Goal: Transaction & Acquisition: Download file/media

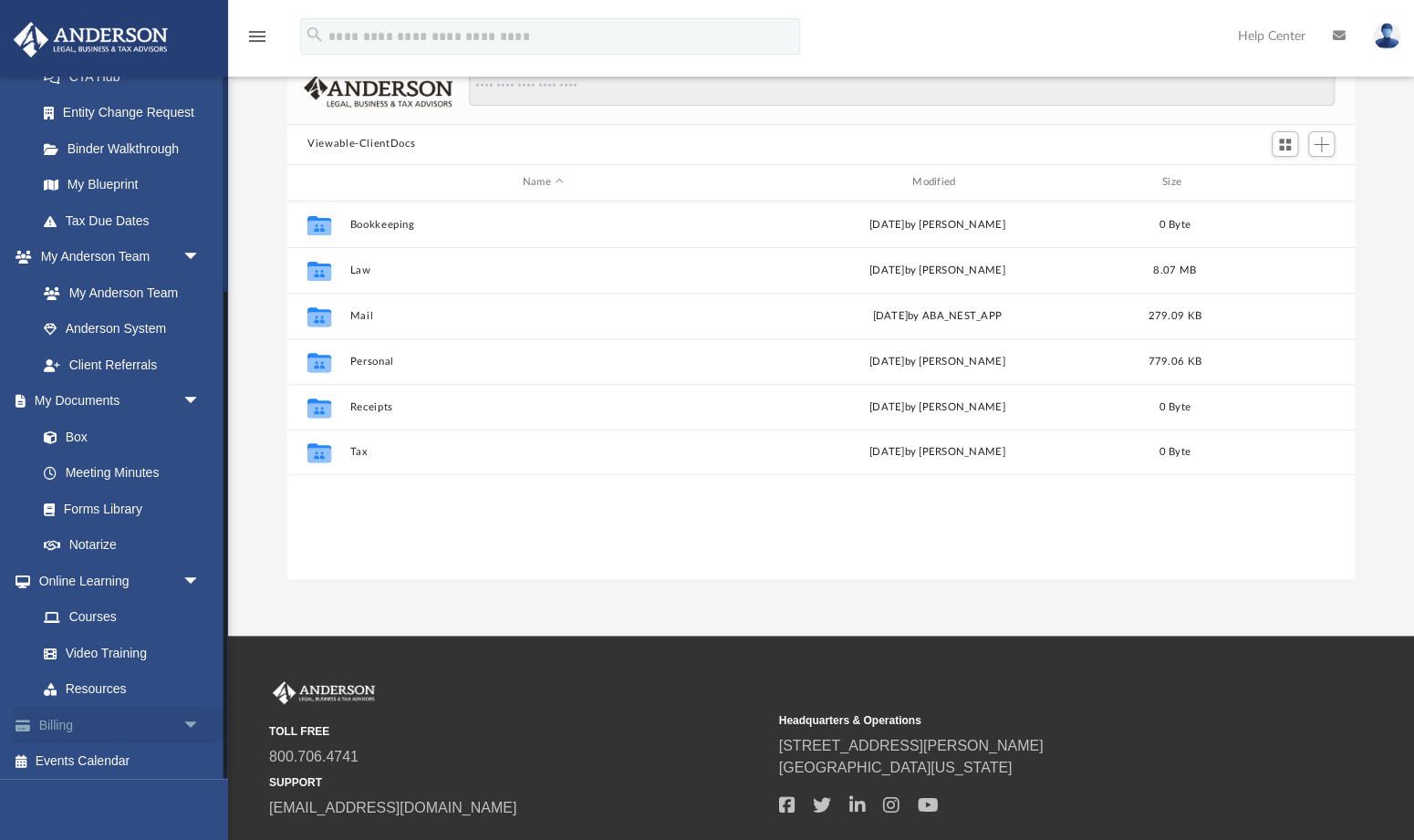
scroll to position [139, 0]
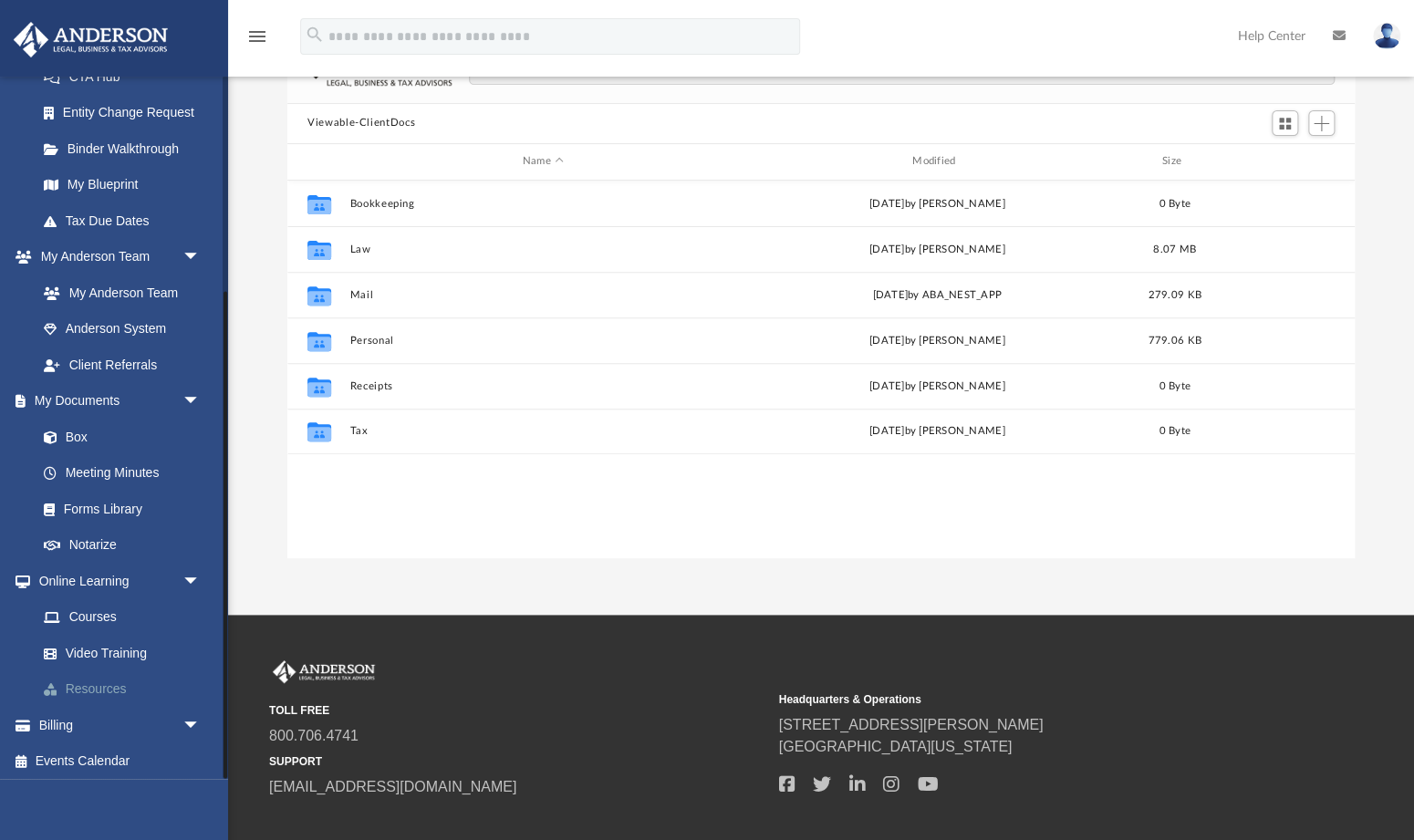
click at [106, 680] on link "Resources" at bounding box center [126, 690] width 203 height 37
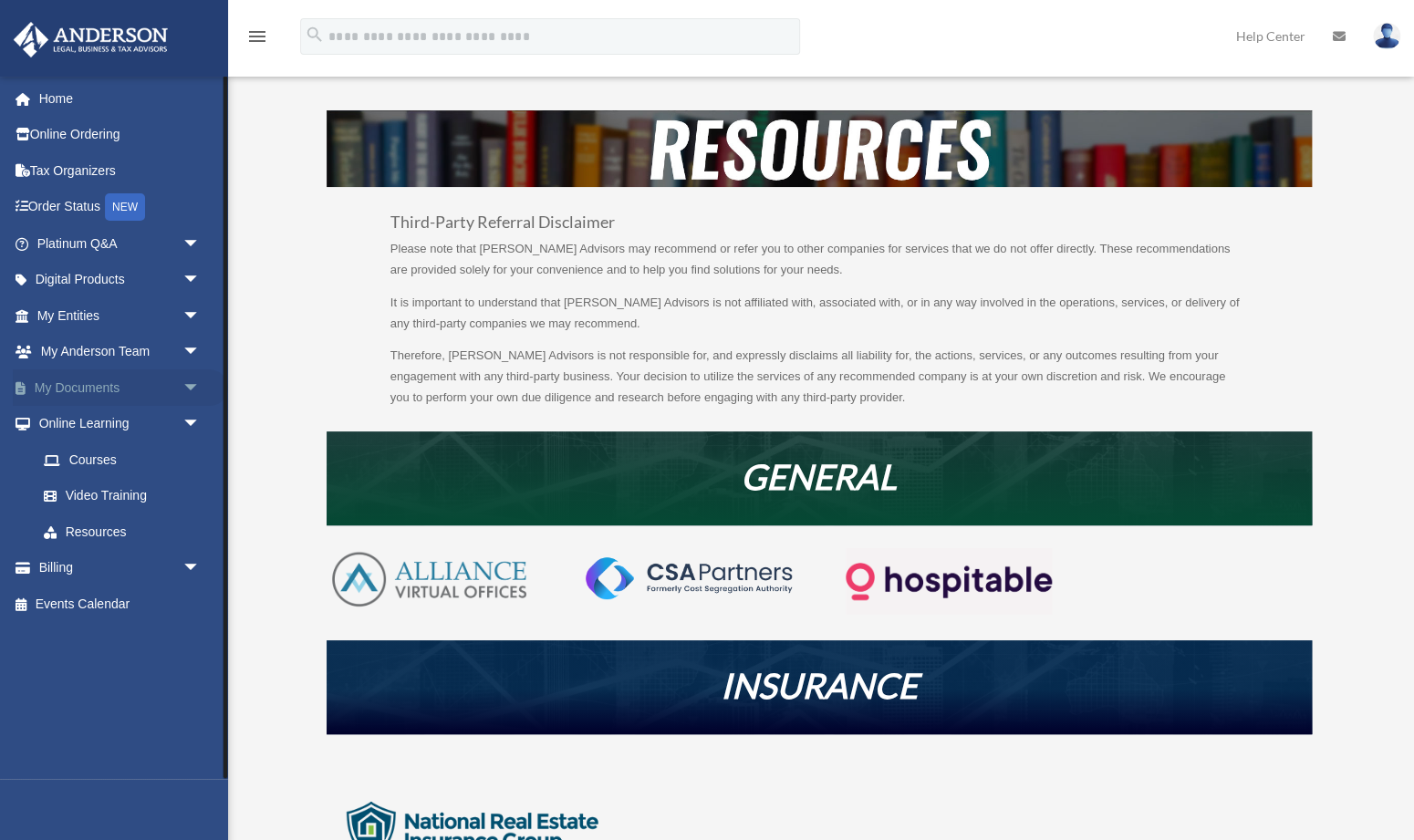
click at [101, 386] on link "My Documents arrow_drop_down" at bounding box center [120, 388] width 215 height 37
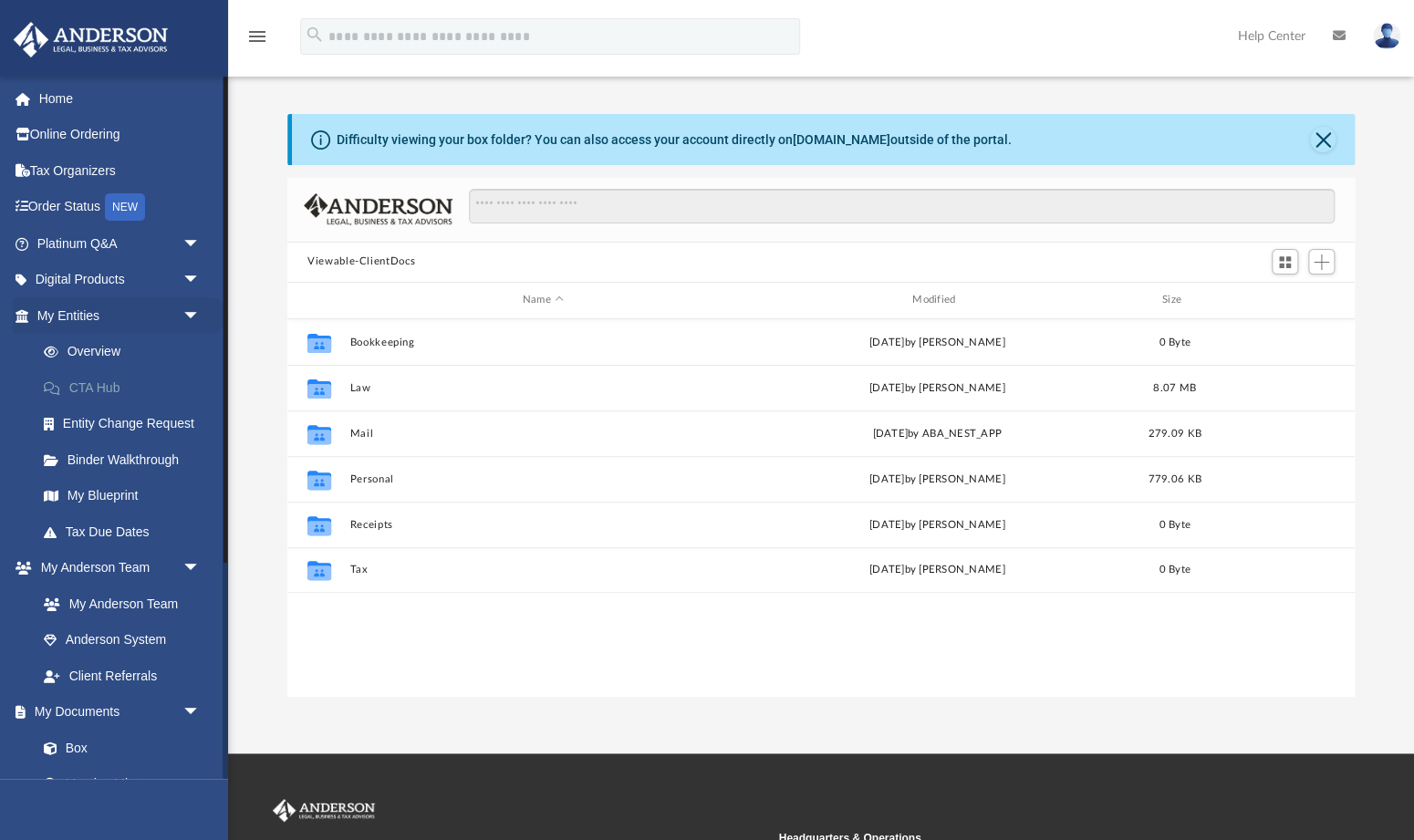
scroll to position [414, 1067]
click at [79, 278] on link "Digital Products arrow_drop_down" at bounding box center [120, 280] width 215 height 37
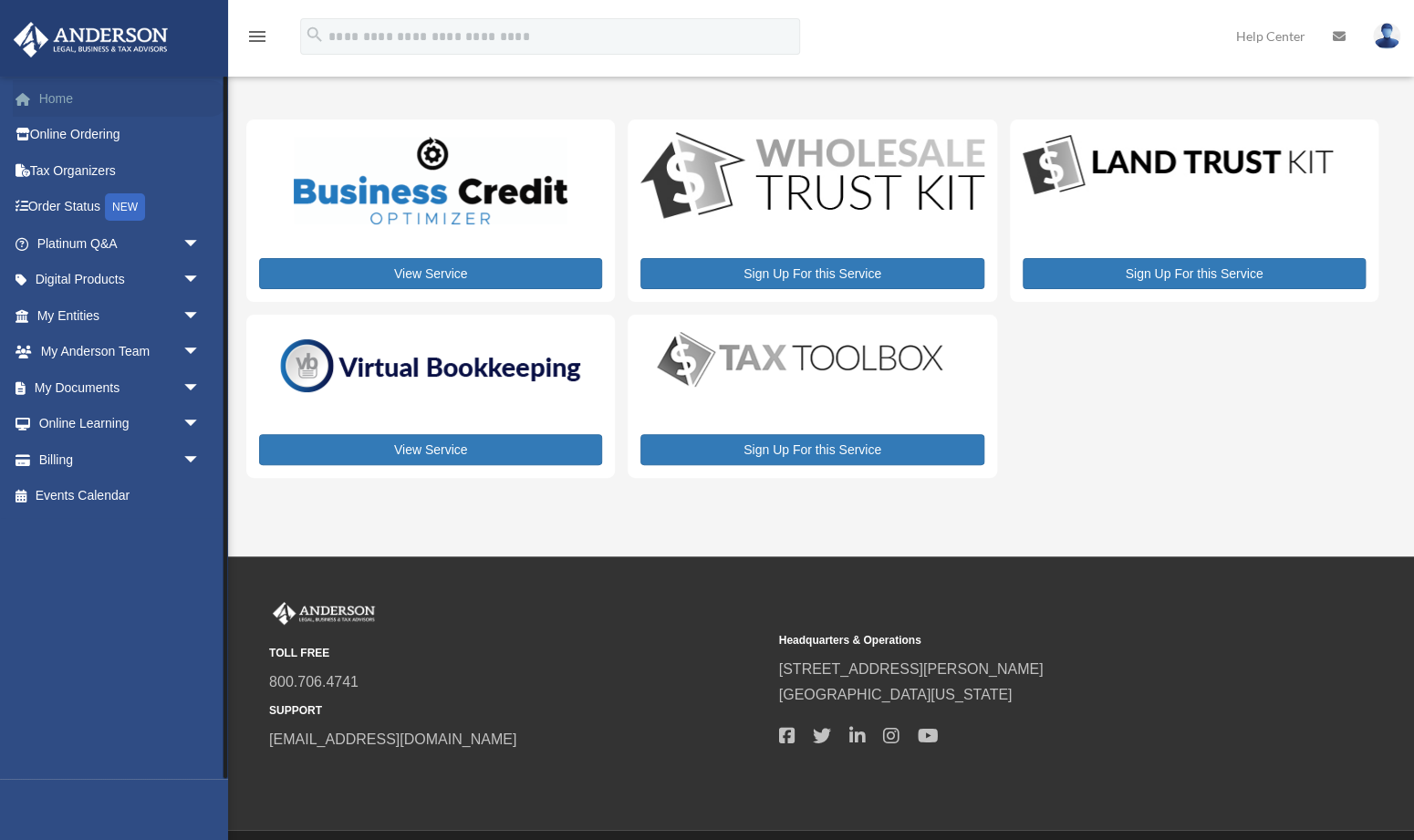
click at [49, 97] on link "Home" at bounding box center [120, 99] width 215 height 37
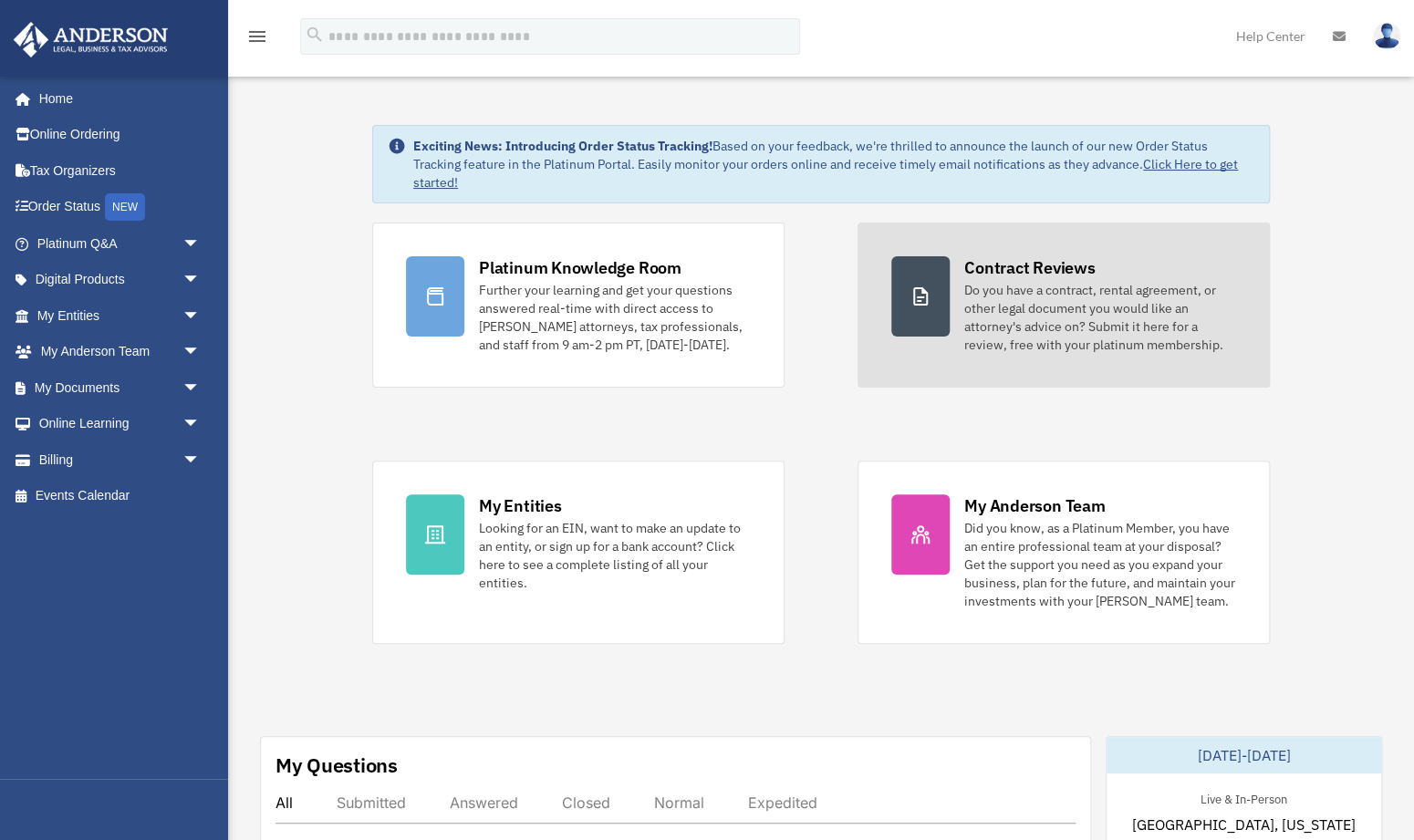
click at [1012, 311] on div "Do you have a contract, rental agreement, or other legal document you would lik…" at bounding box center [1100, 317] width 272 height 73
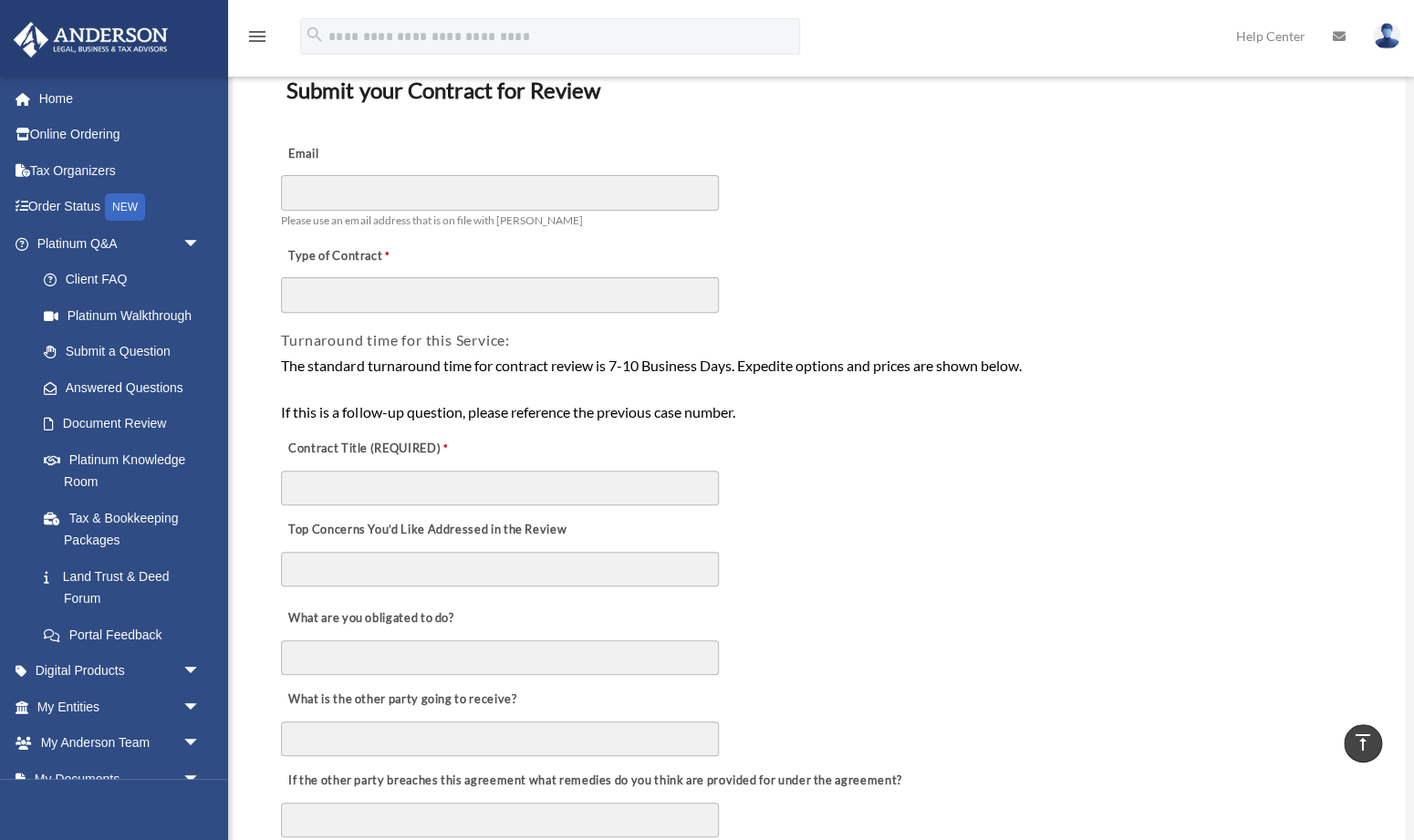
scroll to position [121, 0]
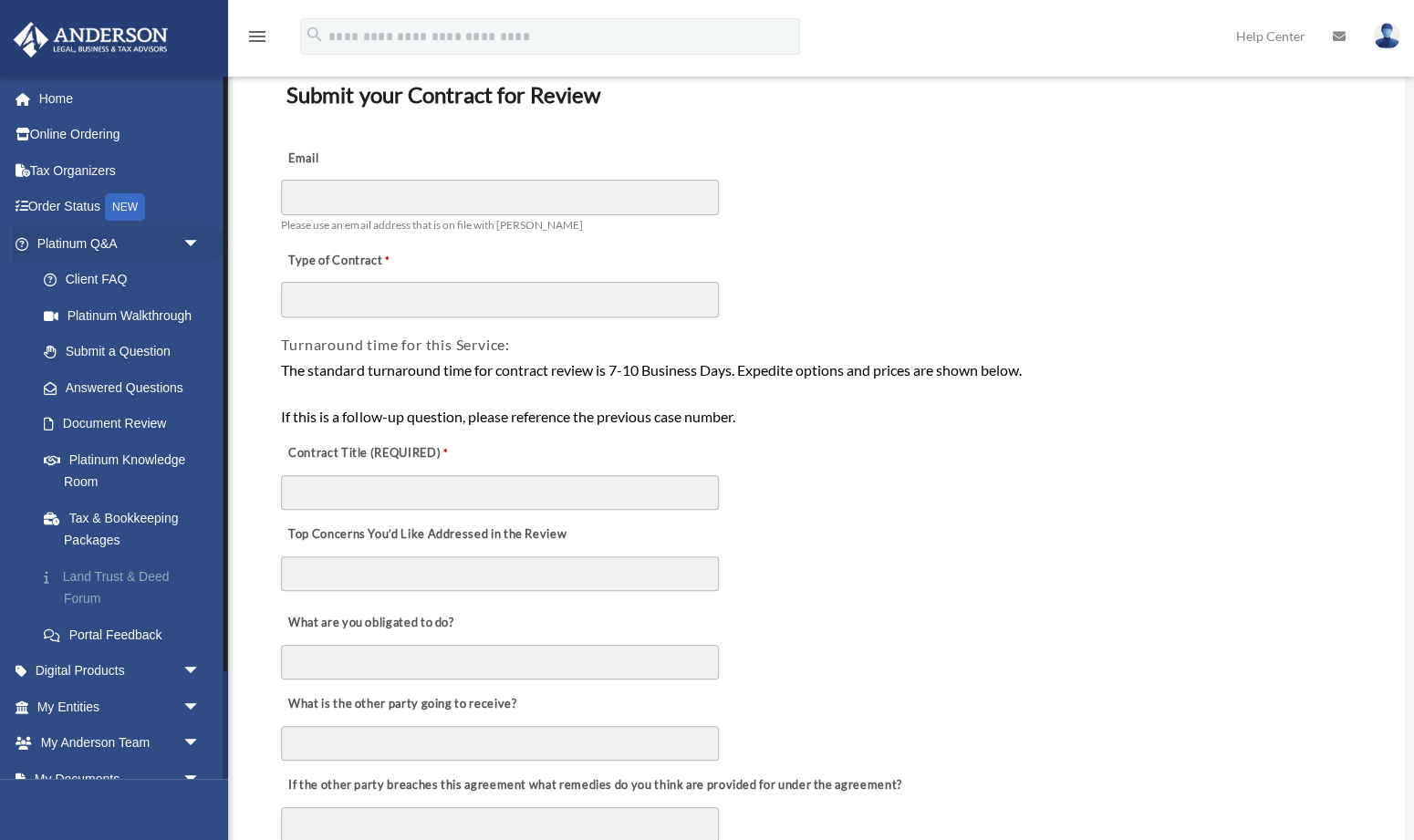
click at [100, 571] on link "Land Trust & Deed Forum" at bounding box center [126, 587] width 203 height 58
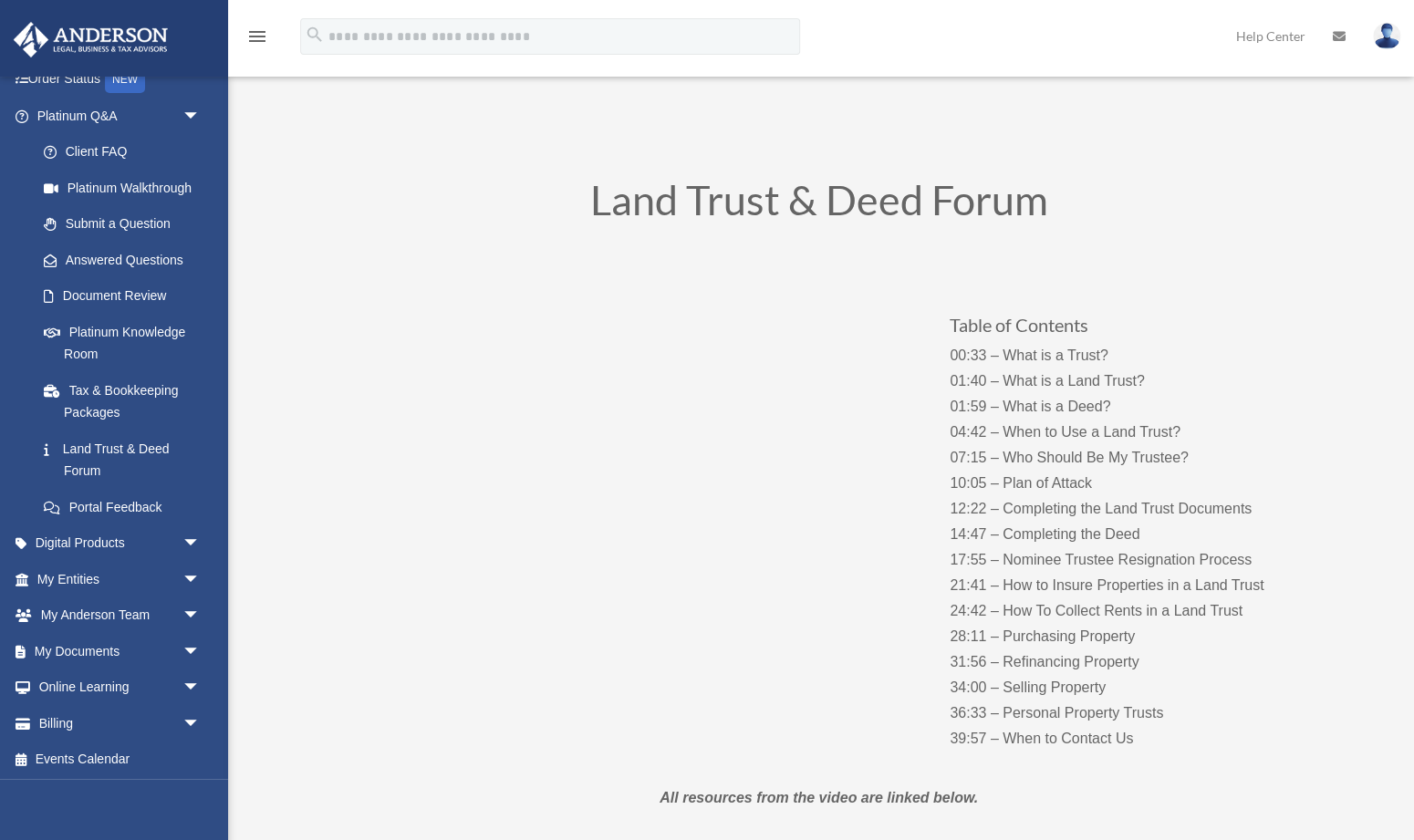
scroll to position [127, 0]
click at [190, 578] on span "arrow_drop_down" at bounding box center [201, 580] width 37 height 38
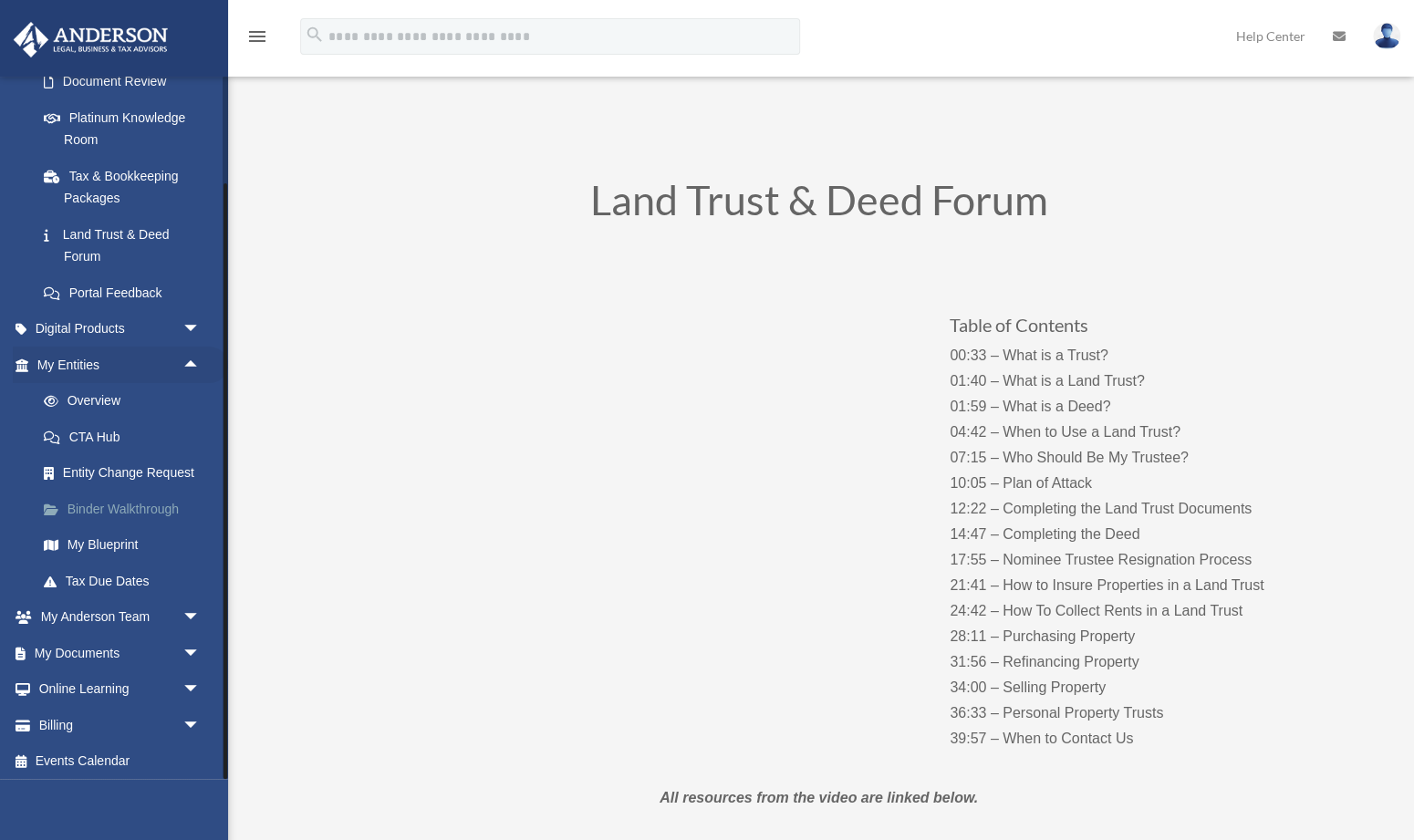
scroll to position [341, 0]
click at [188, 611] on span "arrow_drop_down" at bounding box center [201, 618] width 37 height 38
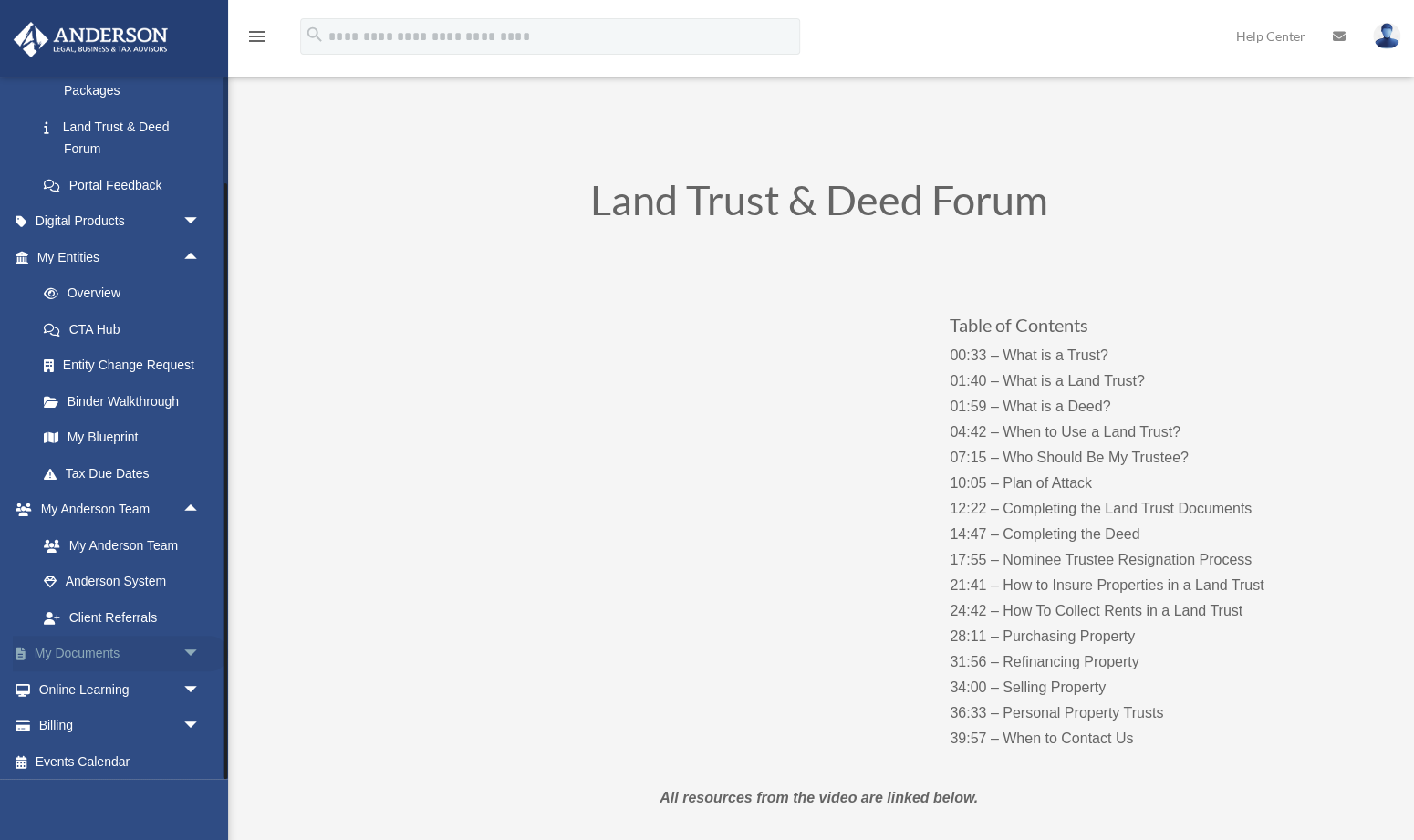
click at [189, 642] on span "arrow_drop_down" at bounding box center [201, 654] width 37 height 38
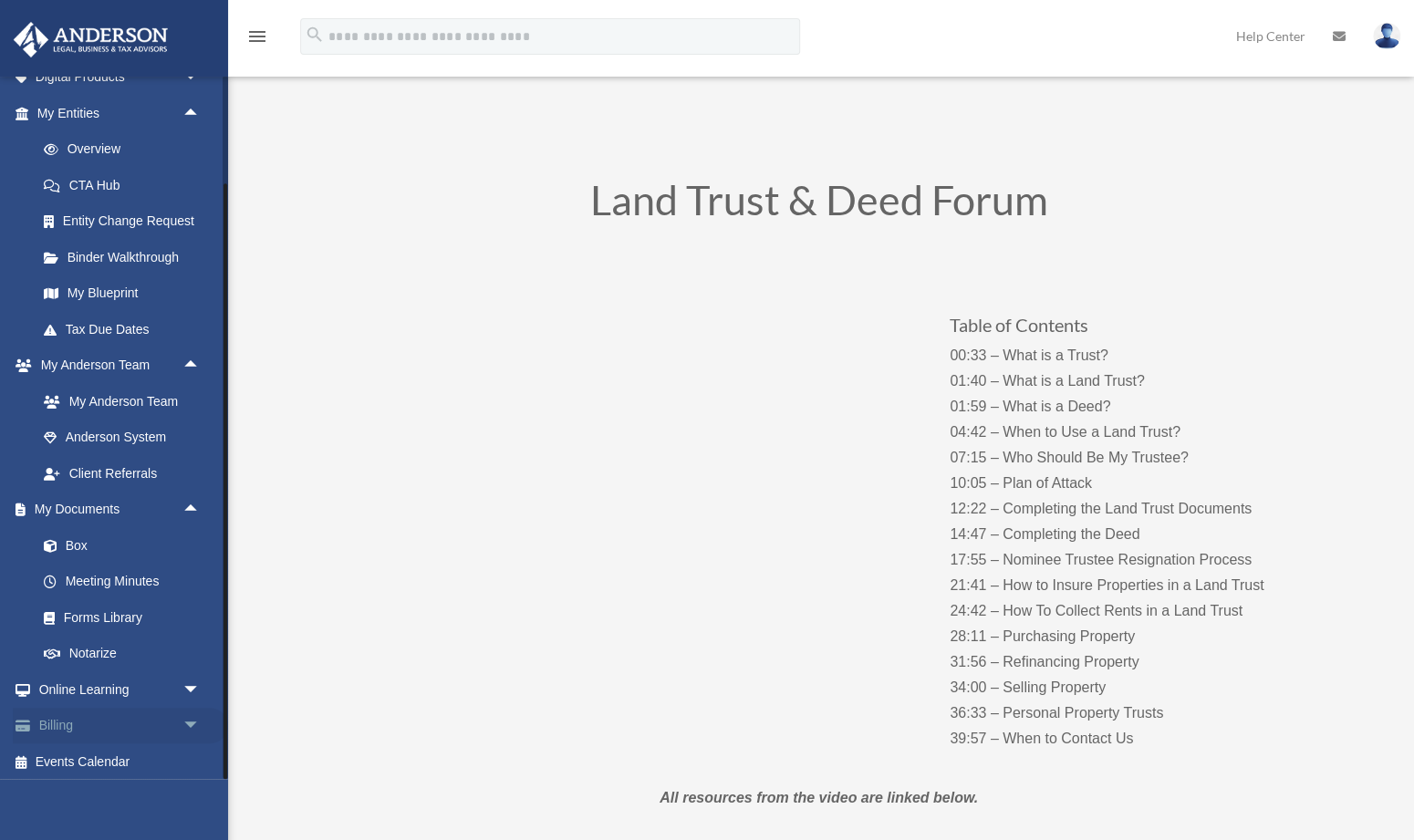
scroll to position [593, 0]
click at [133, 614] on link "Forms Library" at bounding box center [126, 618] width 203 height 37
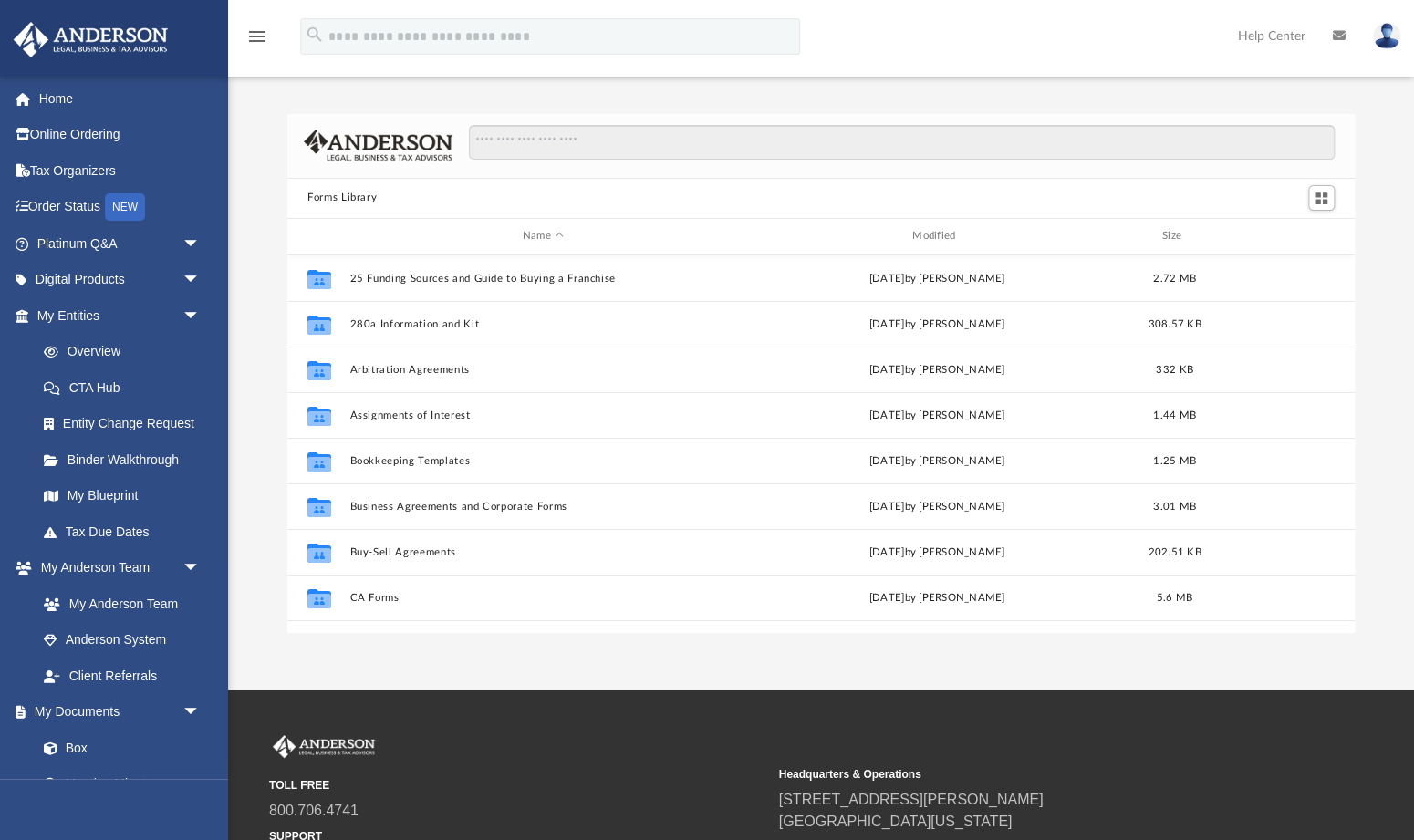
scroll to position [414, 1067]
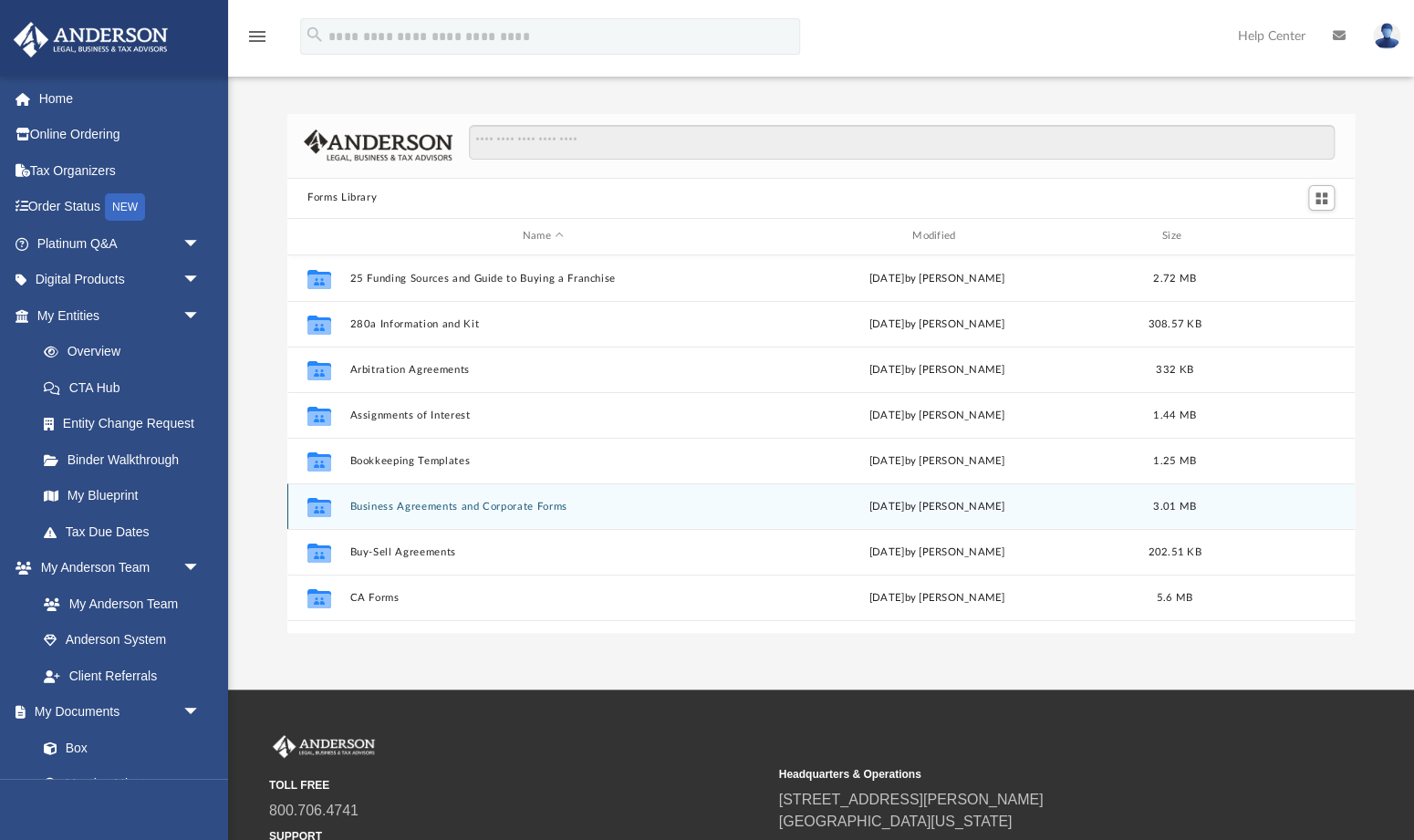
click at [419, 508] on button "Business Agreements and Corporate Forms" at bounding box center [544, 506] width 386 height 12
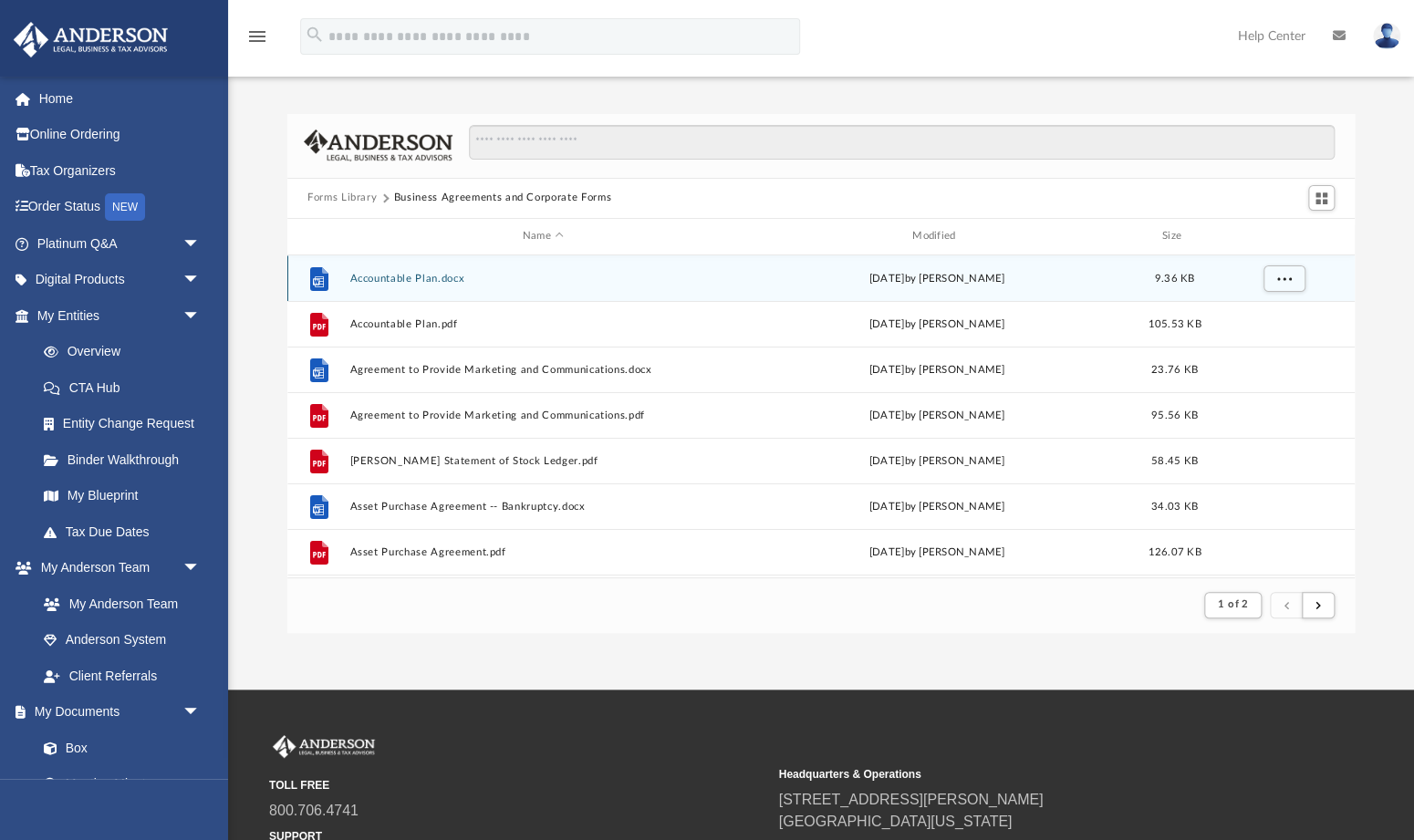
scroll to position [0, 0]
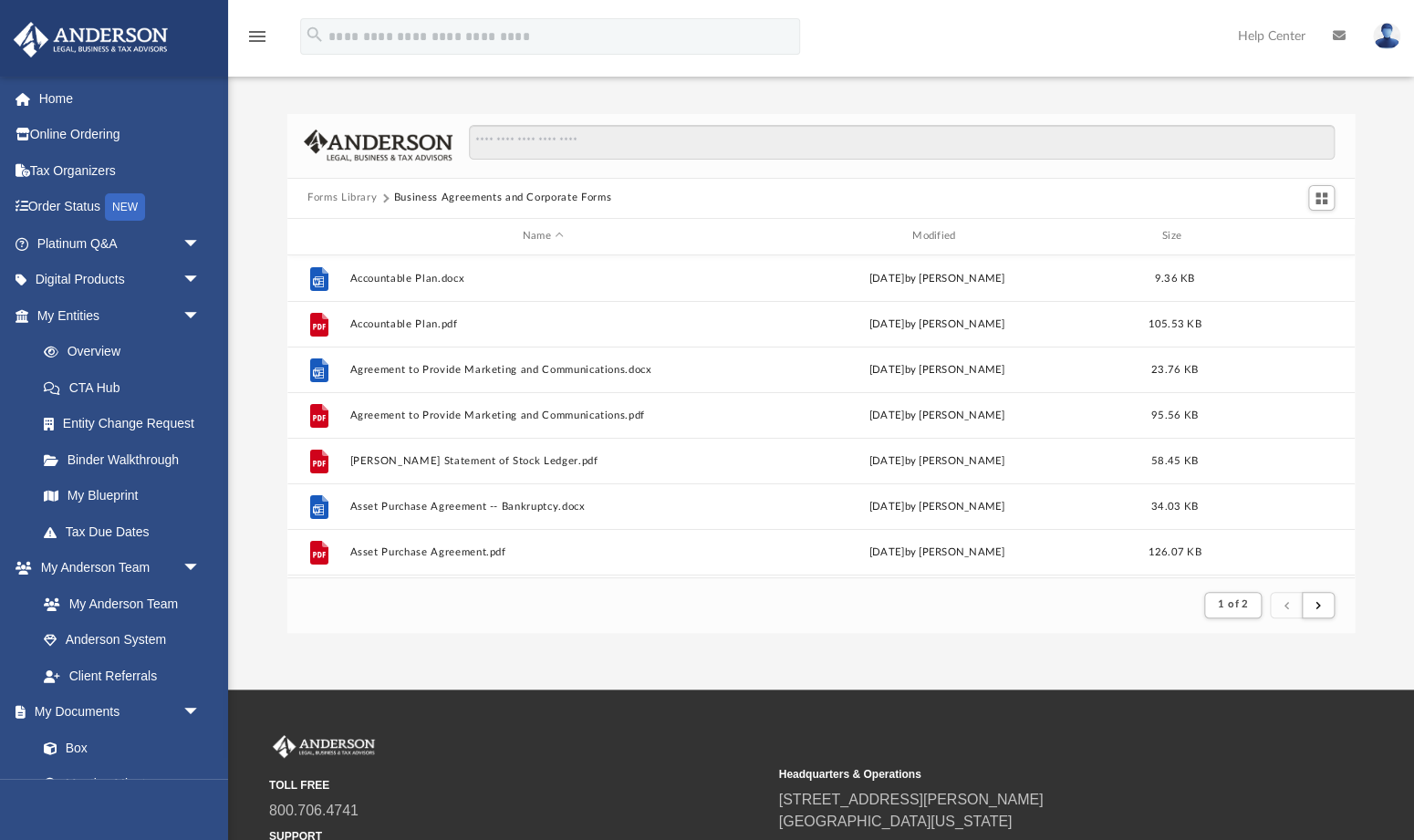
click at [351, 197] on button "Forms Library" at bounding box center [342, 198] width 70 height 16
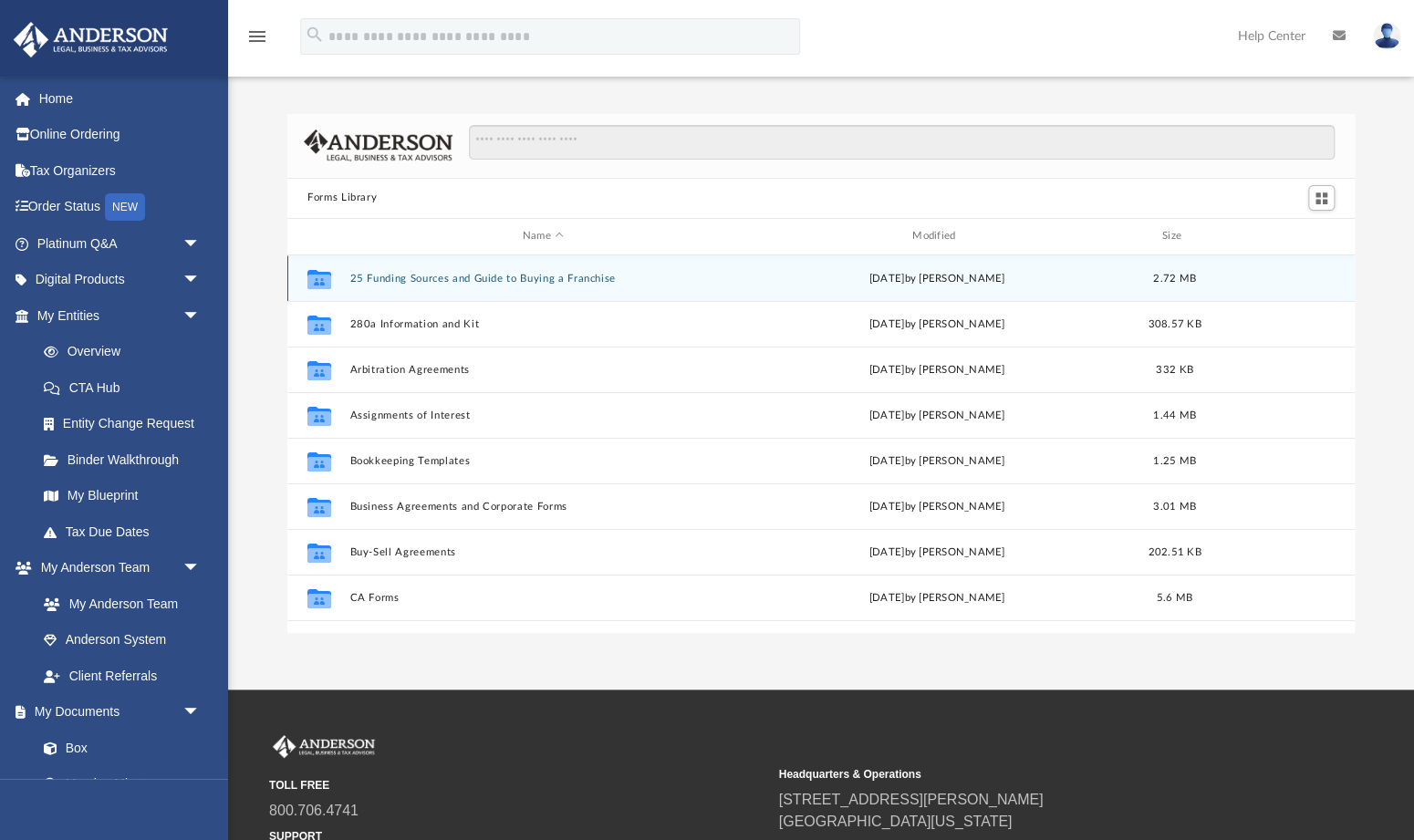
scroll to position [414, 1067]
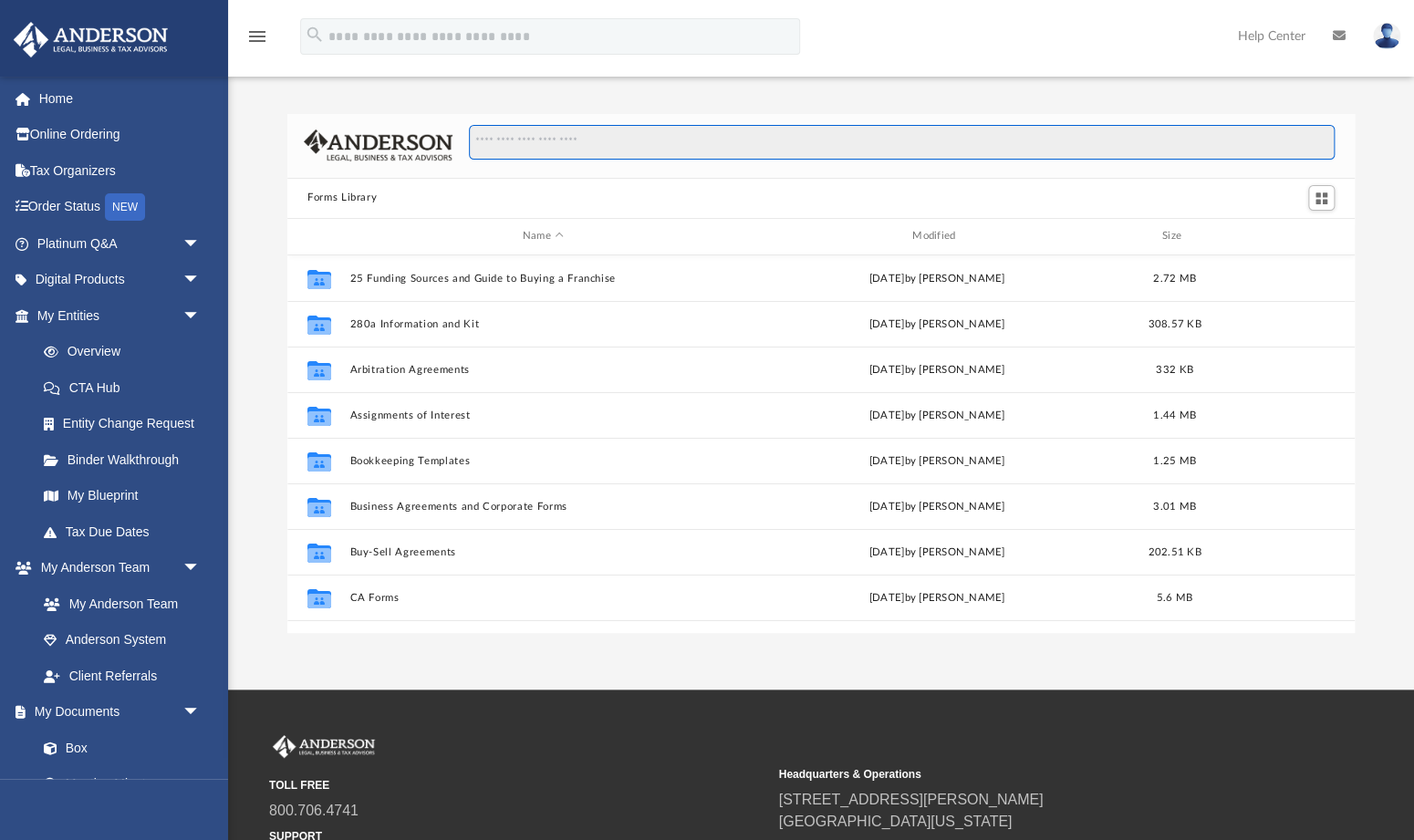
click at [517, 149] on input "Search files and folders" at bounding box center [901, 142] width 865 height 35
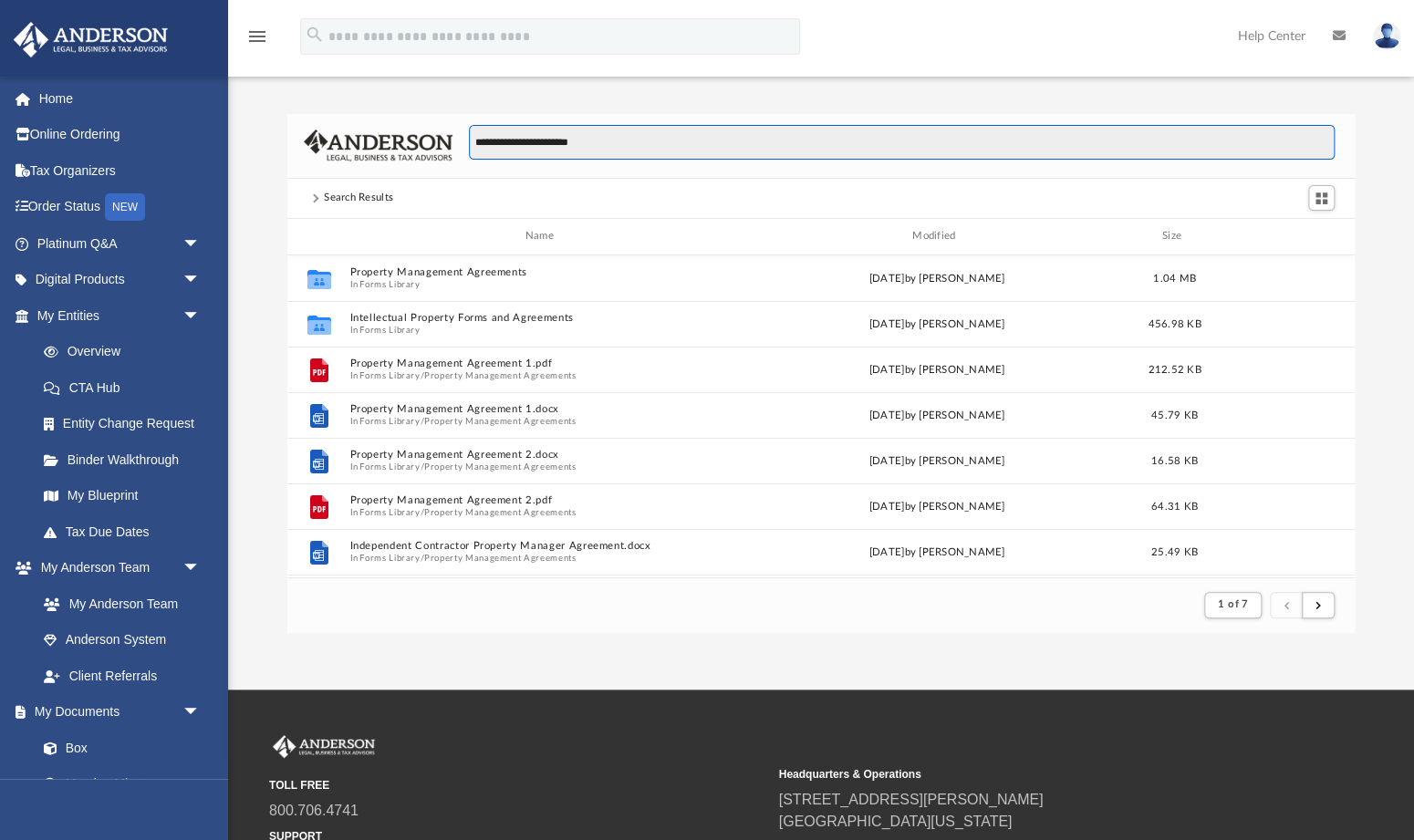
scroll to position [358, 1067]
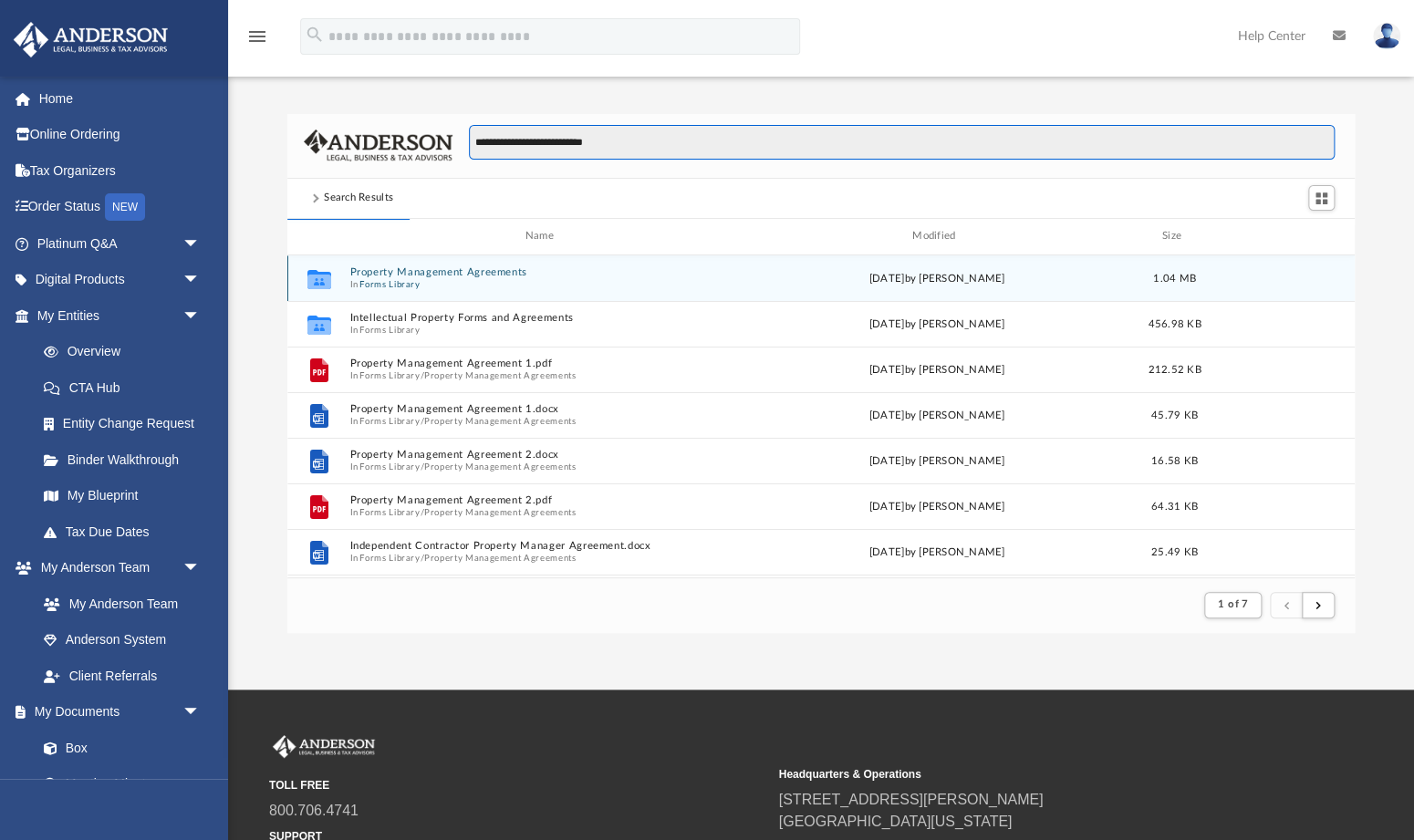
type input "**********"
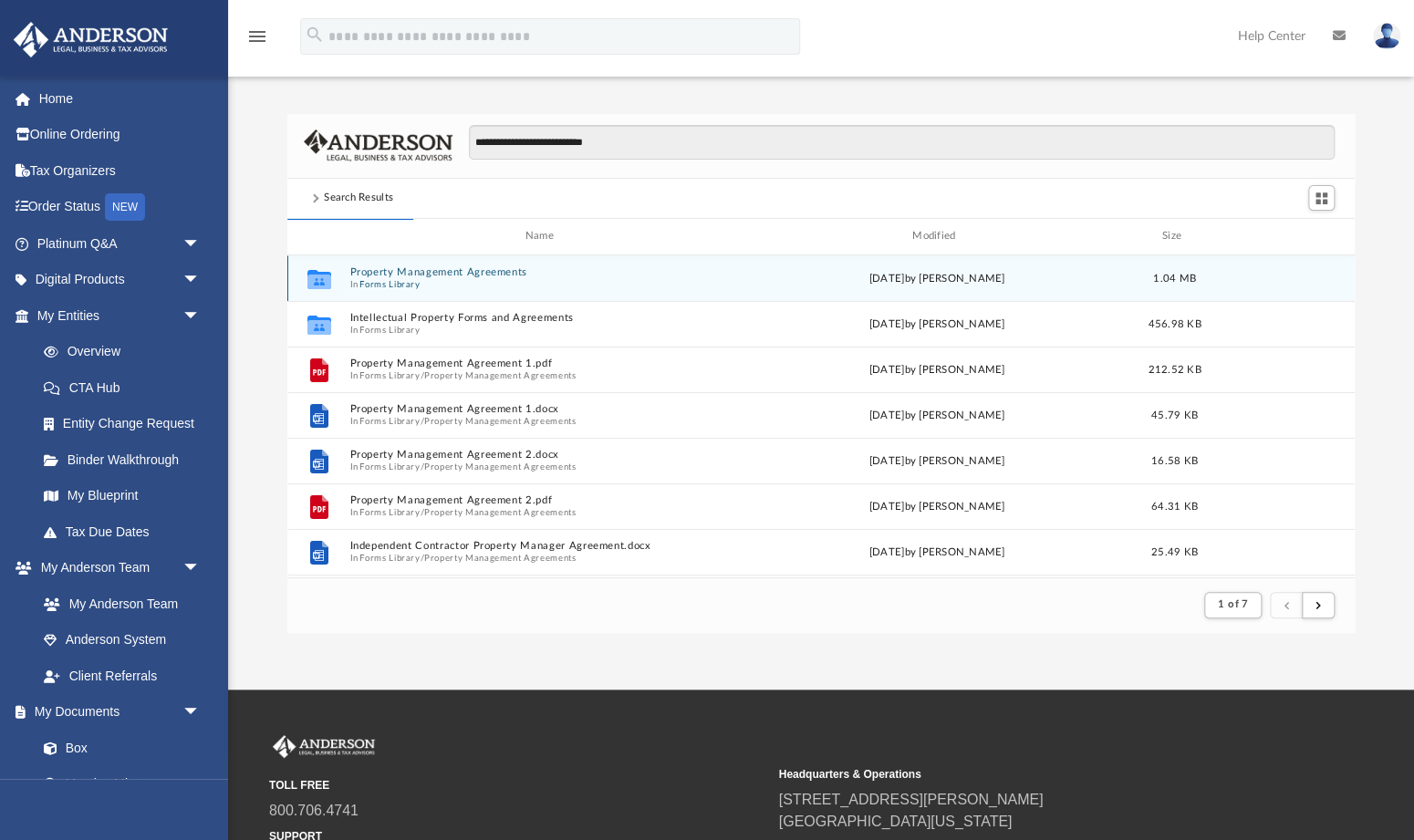
click at [409, 272] on button "Property Management Agreements" at bounding box center [544, 272] width 386 height 12
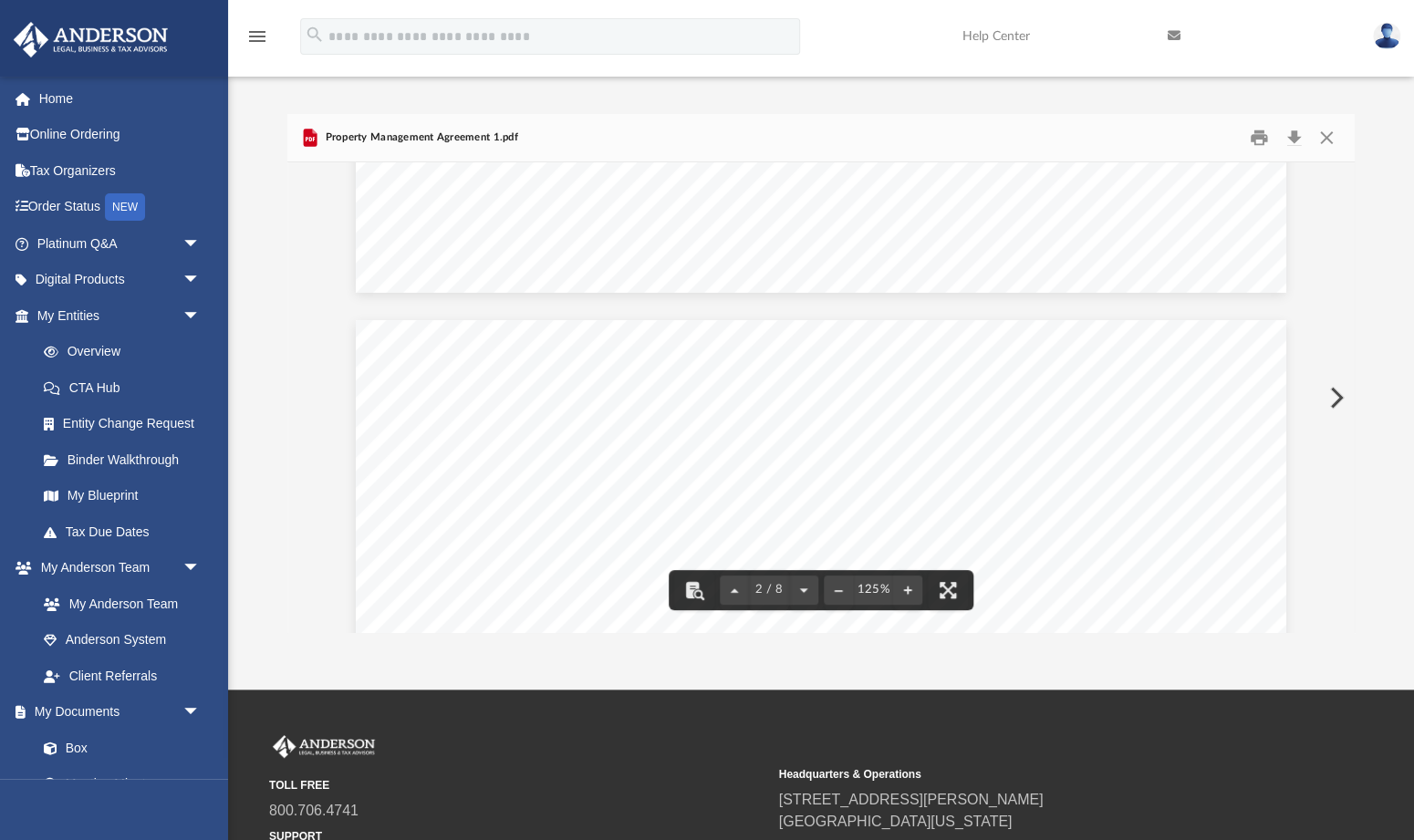
scroll to position [1026, 0]
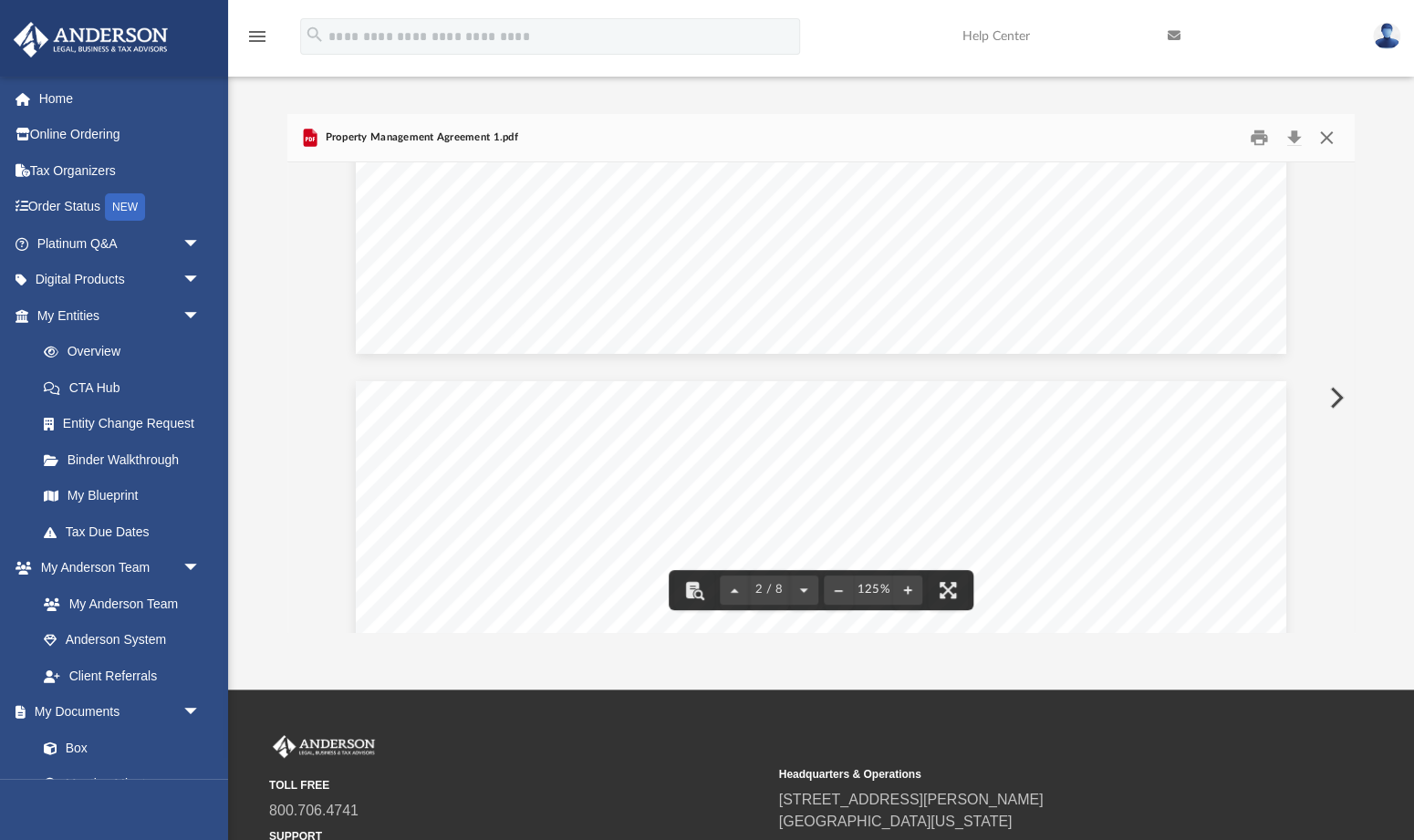
click at [1326, 133] on button "Close" at bounding box center [1327, 137] width 33 height 28
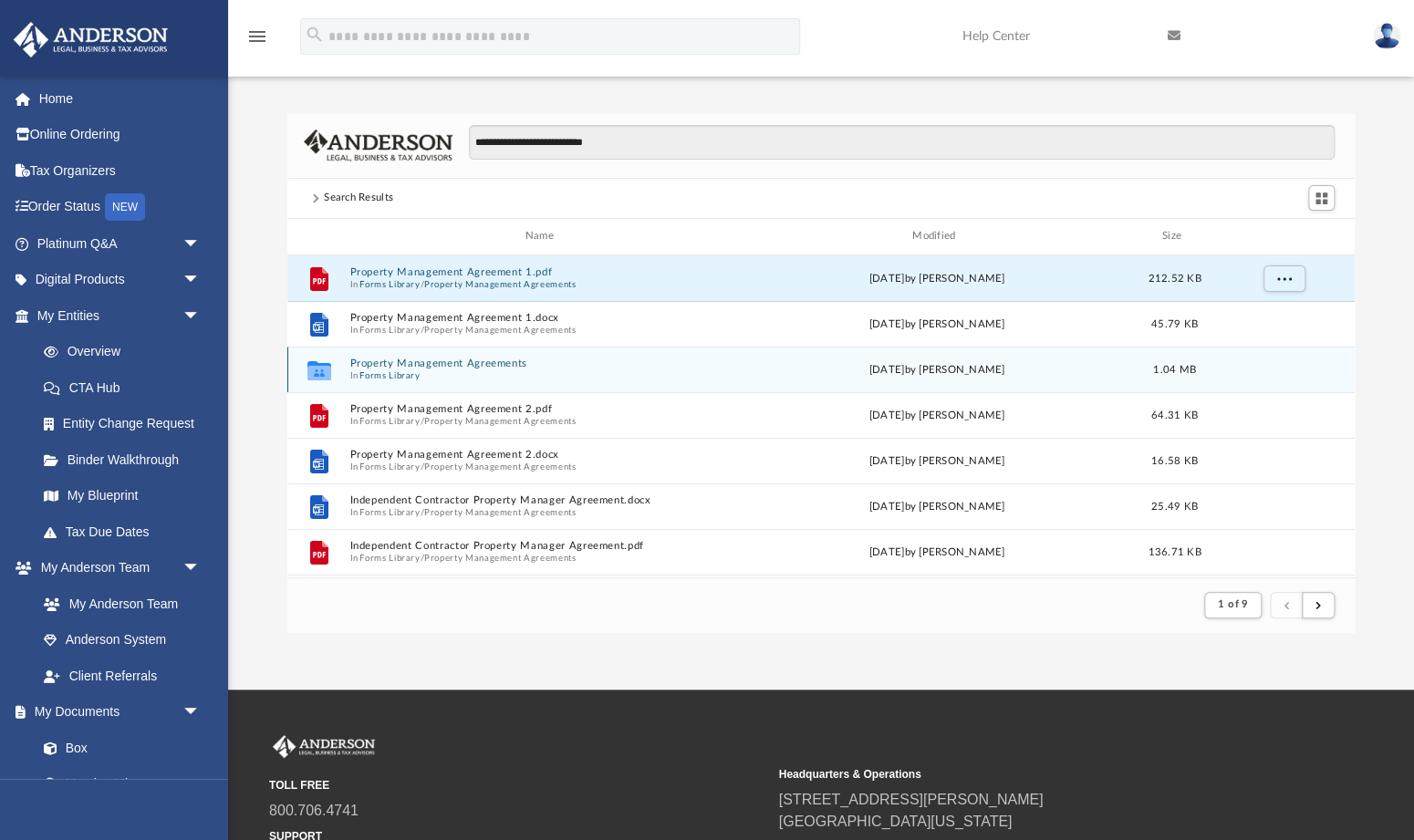
click at [463, 365] on button "Property Management Agreements" at bounding box center [544, 363] width 386 height 12
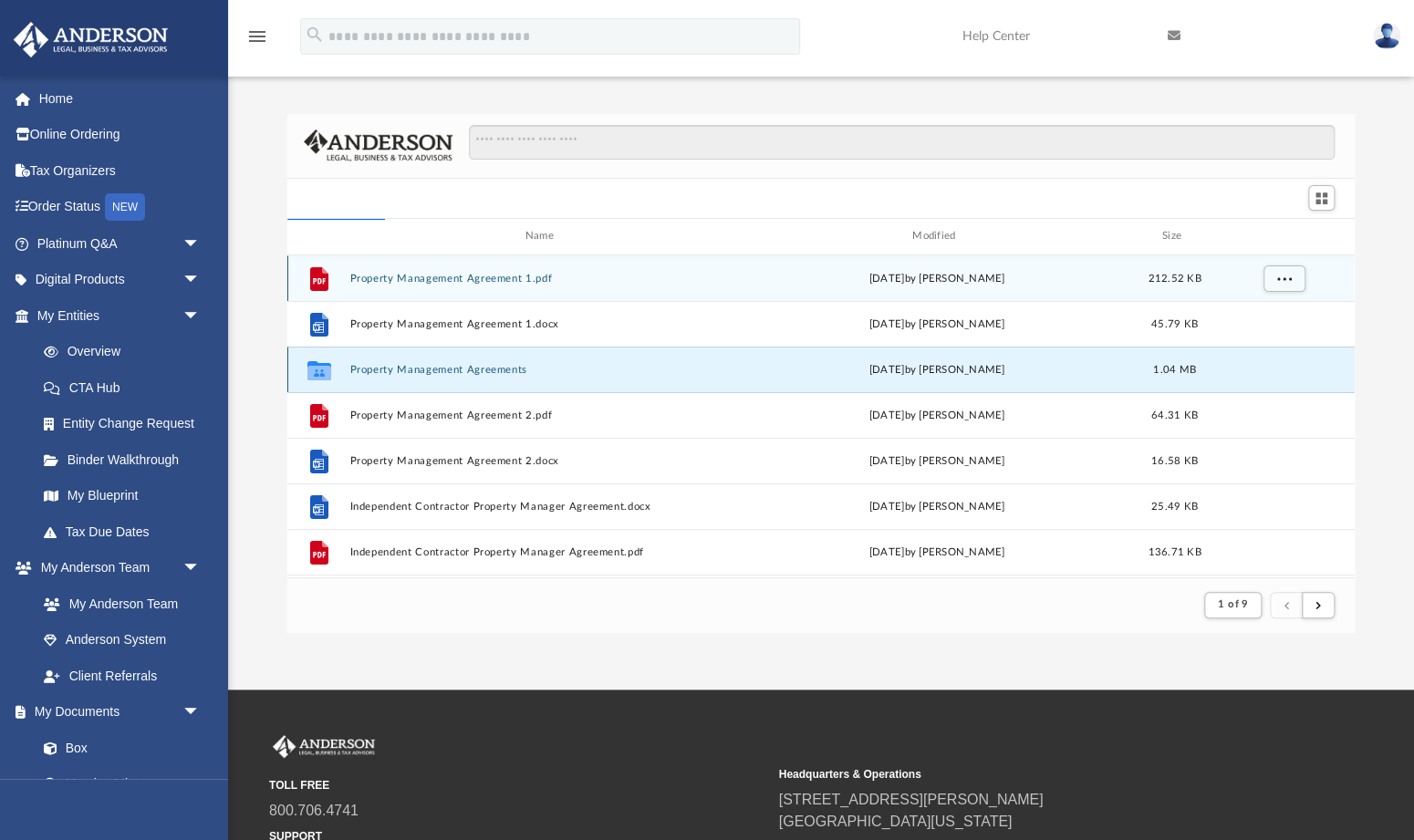
scroll to position [414, 1067]
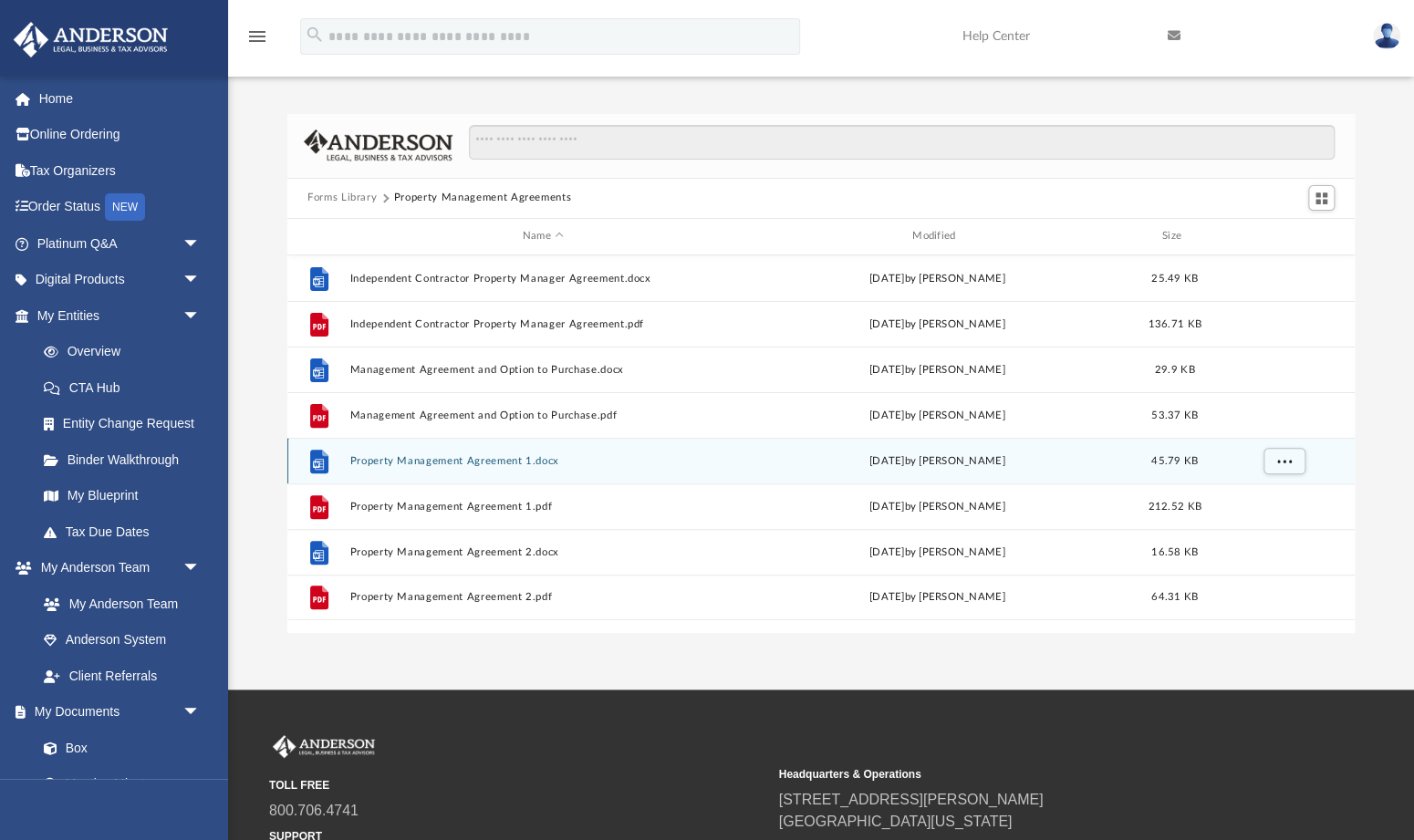
click at [430, 461] on button "Property Management Agreement 1.docx" at bounding box center [544, 460] width 386 height 12
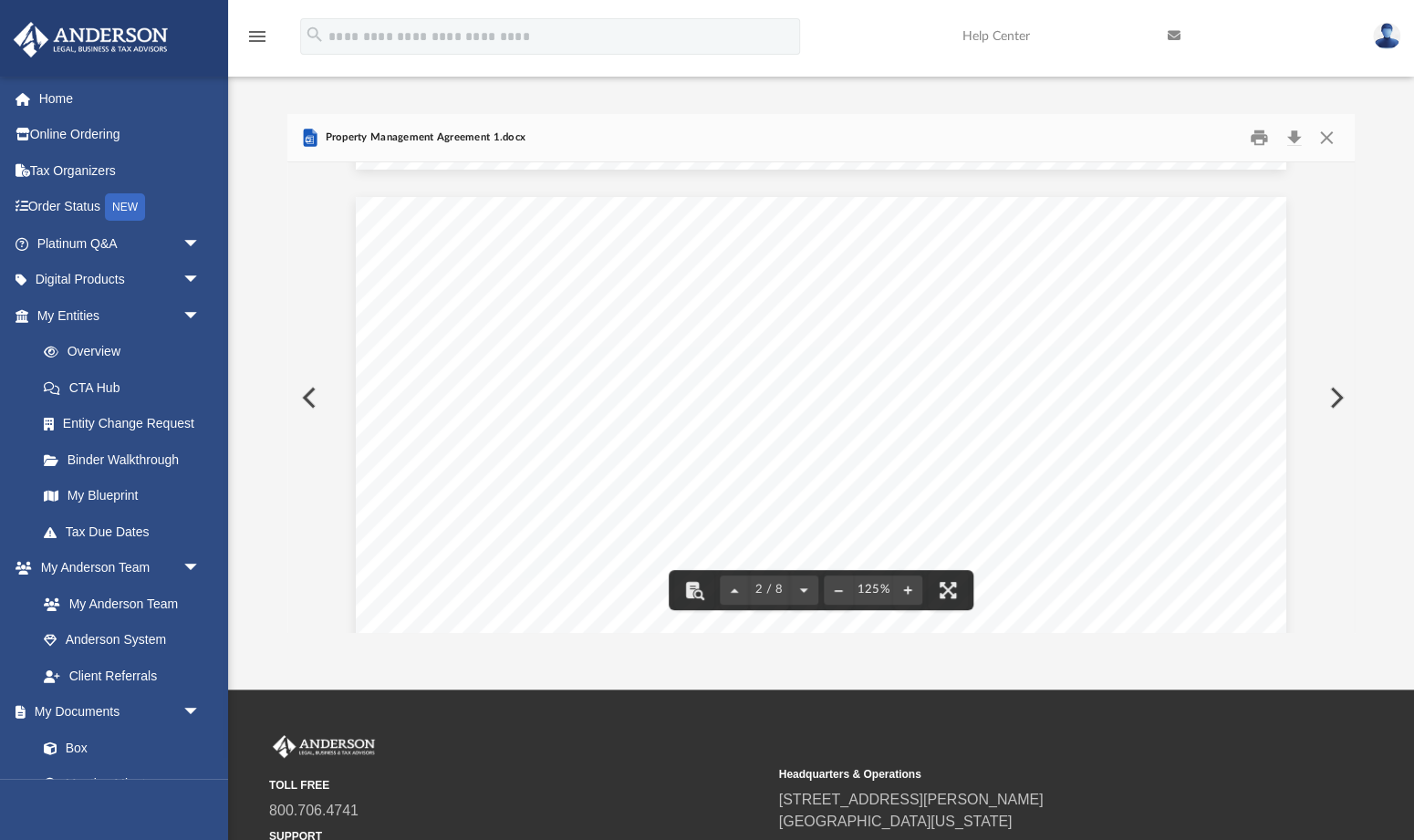
scroll to position [1207, 0]
click at [1294, 140] on button "Download" at bounding box center [1294, 137] width 33 height 28
click at [312, 402] on button "Preview" at bounding box center [307, 397] width 40 height 51
click link "Home"
